Goal: Navigation & Orientation: Find specific page/section

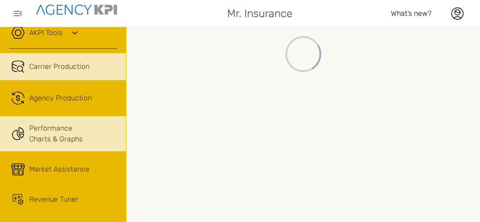
scroll to position [13, 0]
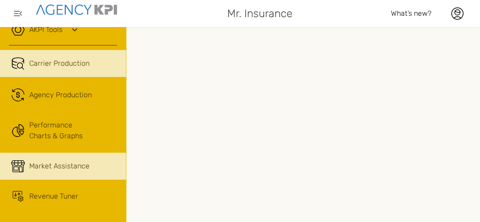
click at [62, 169] on span "Market Assistance" at bounding box center [59, 166] width 60 height 11
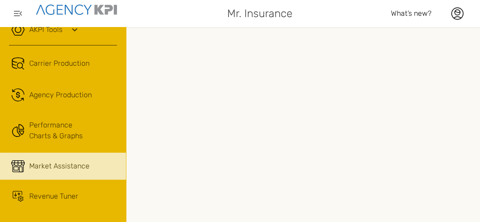
scroll to position [0, 80]
drag, startPoint x: 309, startPoint y: 216, endPoint x: 350, endPoint y: 213, distance: 41.0
click at [350, 213] on div at bounding box center [303, 124] width 354 height 195
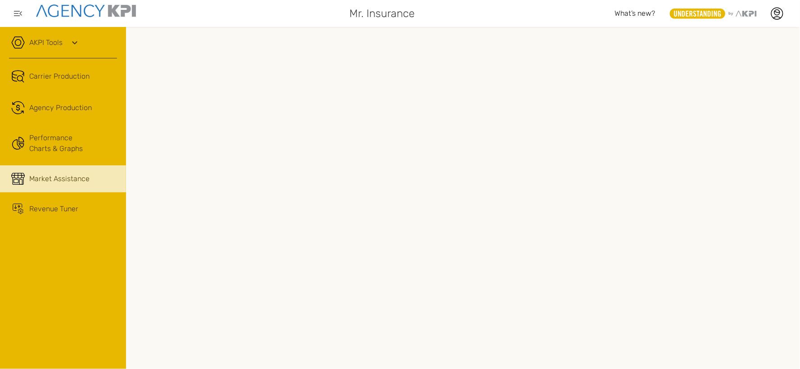
scroll to position [0, 0]
